Goal: Understand process/instructions

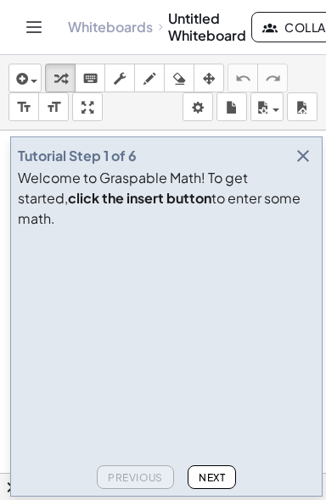
click at [202, 483] on span "Next" at bounding box center [211, 478] width 26 height 13
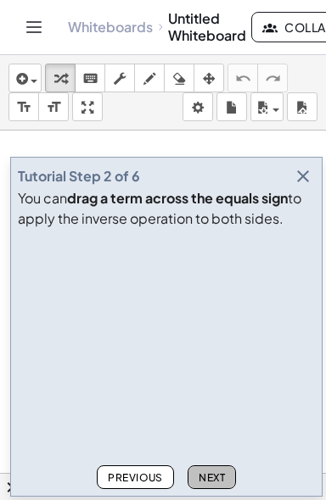
click at [202, 483] on span "Next" at bounding box center [211, 478] width 26 height 13
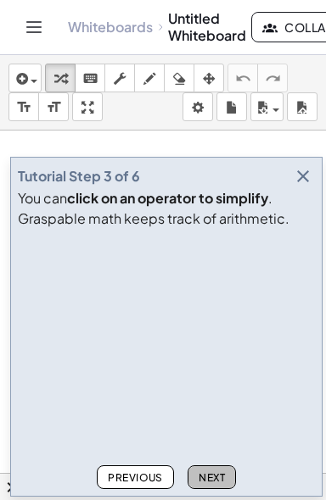
click at [202, 483] on span "Next" at bounding box center [211, 478] width 26 height 13
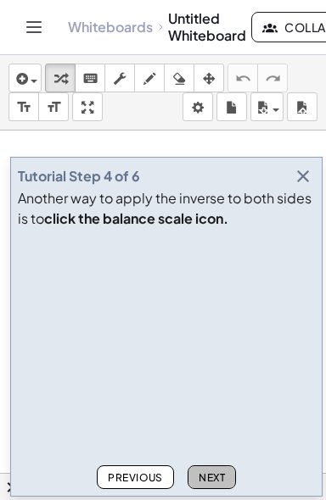
click at [202, 483] on span "Next" at bounding box center [211, 478] width 26 height 13
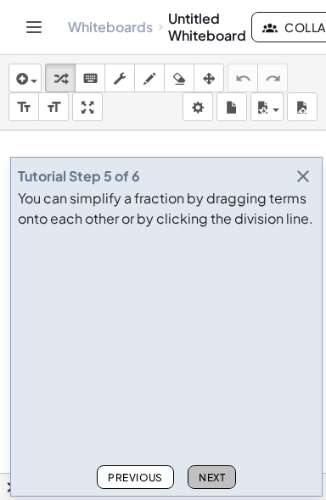
click at [202, 483] on span "Next" at bounding box center [211, 478] width 26 height 13
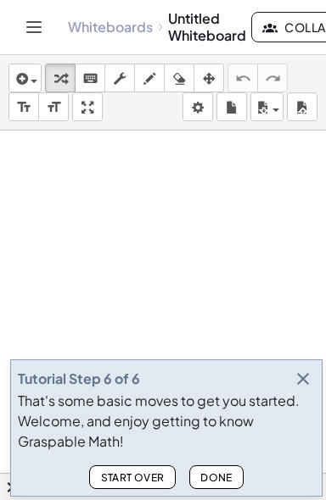
click at [202, 483] on span "Done" at bounding box center [216, 478] width 32 height 13
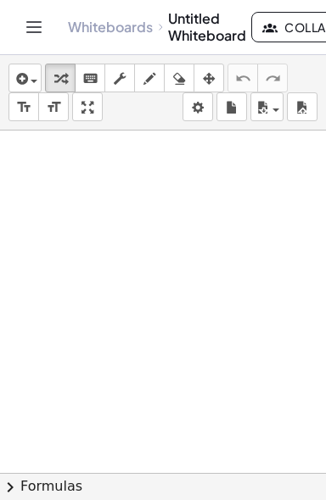
click at [40, 30] on icon "Toggle navigation" at bounding box center [34, 27] width 20 height 20
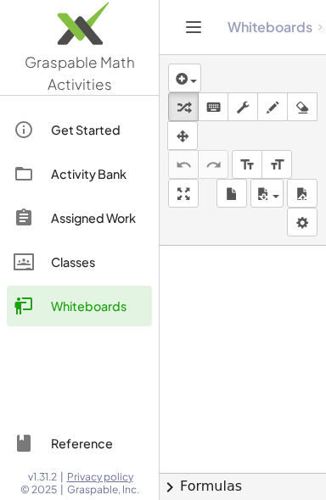
click at [193, 29] on icon "Toggle navigation" at bounding box center [193, 27] width 20 height 20
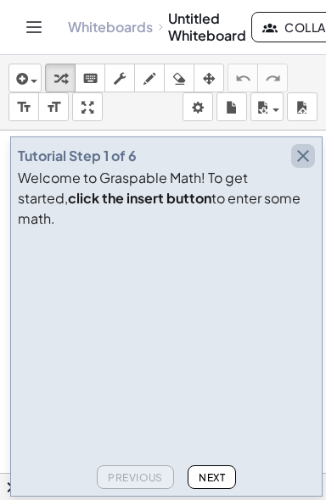
click at [308, 166] on icon "button" at bounding box center [303, 156] width 20 height 20
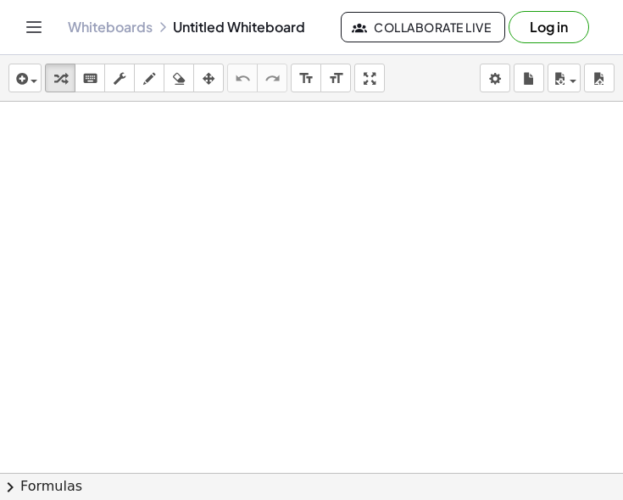
click at [325, 359] on div at bounding box center [311, 473] width 623 height 743
